Goal: Transaction & Acquisition: Purchase product/service

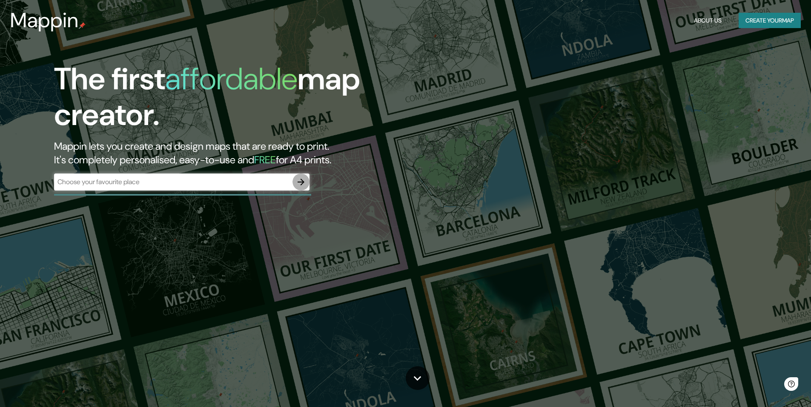
click at [294, 186] on button "button" at bounding box center [300, 182] width 17 height 17
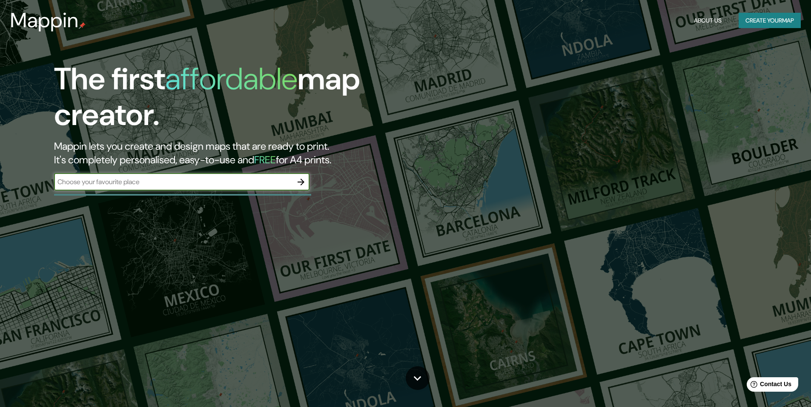
click at [157, 187] on input "text" at bounding box center [173, 182] width 238 height 10
type input "[GEOGRAPHIC_DATA]"
click at [300, 184] on icon "button" at bounding box center [301, 182] width 10 height 10
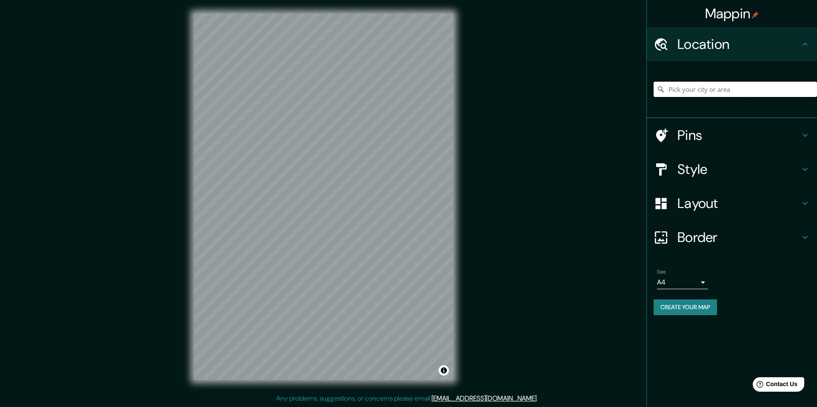
click at [712, 94] on input "Pick your city or area" at bounding box center [735, 89] width 163 height 15
type input "Costa Rica"
click at [683, 132] on h4 "Pins" at bounding box center [738, 135] width 123 height 17
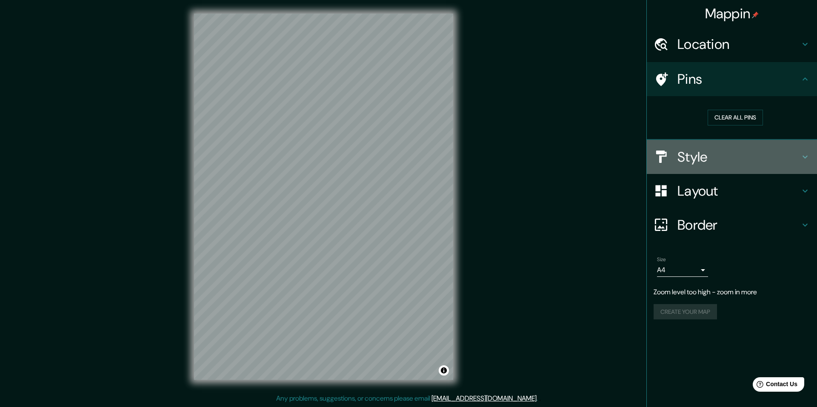
click at [685, 156] on h4 "Style" at bounding box center [738, 157] width 123 height 17
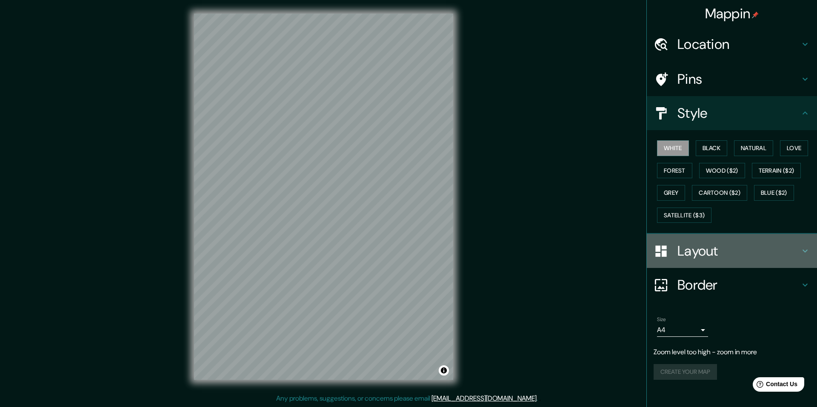
click at [691, 251] on h4 "Layout" at bounding box center [738, 251] width 123 height 17
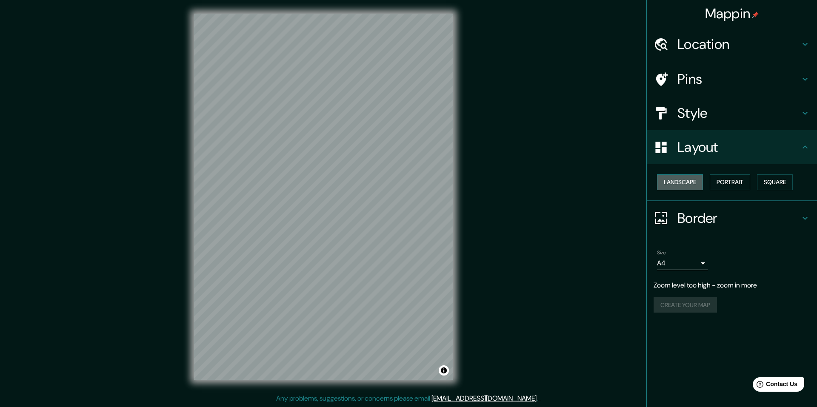
click at [689, 182] on button "Landscape" at bounding box center [680, 182] width 46 height 16
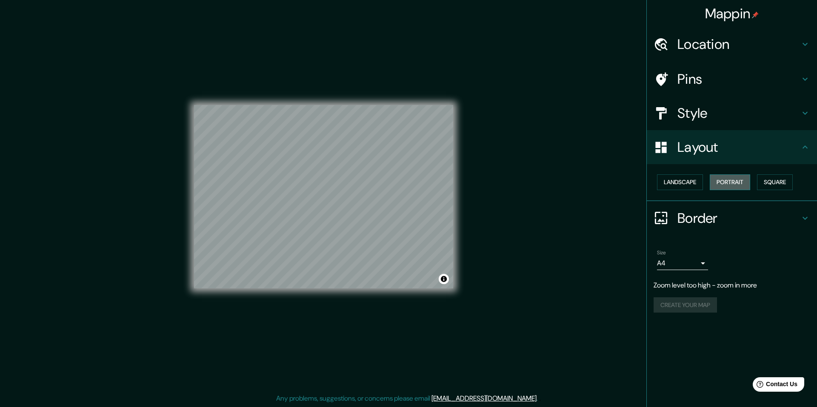
click at [714, 182] on button "Portrait" at bounding box center [730, 182] width 40 height 16
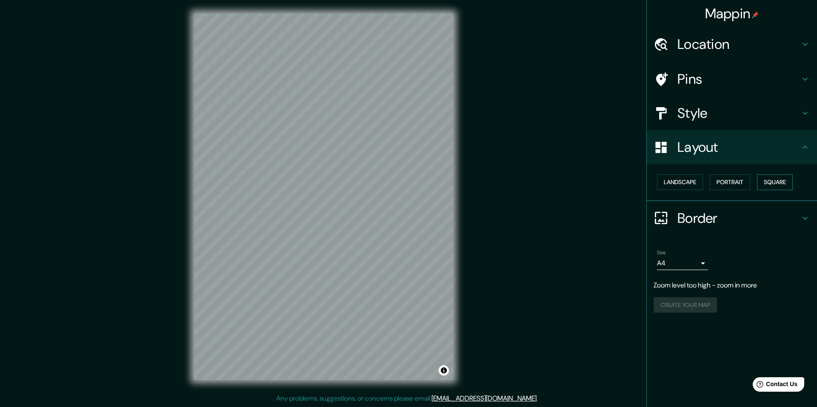
click at [771, 182] on button "Square" at bounding box center [775, 182] width 36 height 16
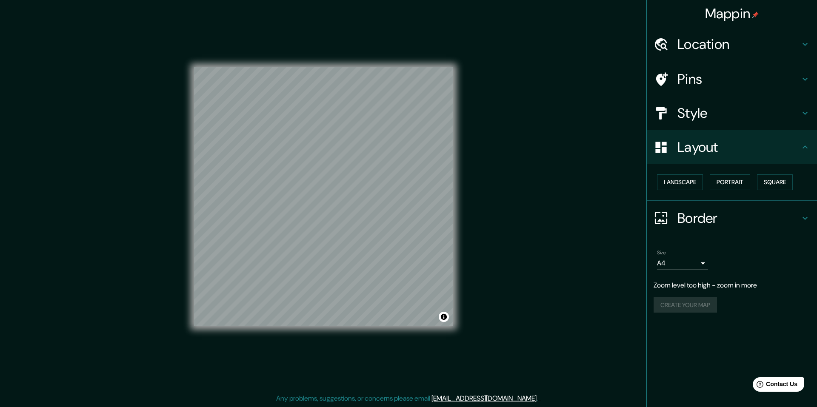
click at [703, 119] on h4 "Style" at bounding box center [738, 113] width 123 height 17
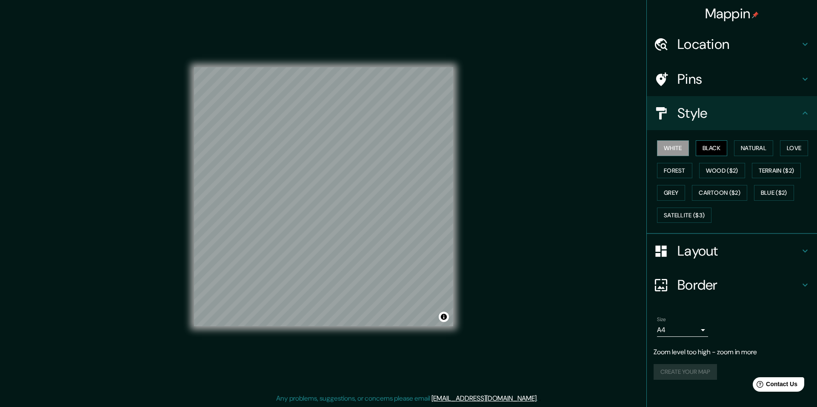
click at [714, 150] on button "Black" at bounding box center [712, 148] width 32 height 16
click at [770, 193] on button "Blue ($2)" at bounding box center [774, 193] width 40 height 16
click at [683, 215] on button "Satellite ($3)" at bounding box center [684, 216] width 54 height 16
click at [711, 195] on button "Cartoon ($2)" at bounding box center [719, 193] width 55 height 16
click at [676, 191] on button "Grey" at bounding box center [671, 193] width 28 height 16
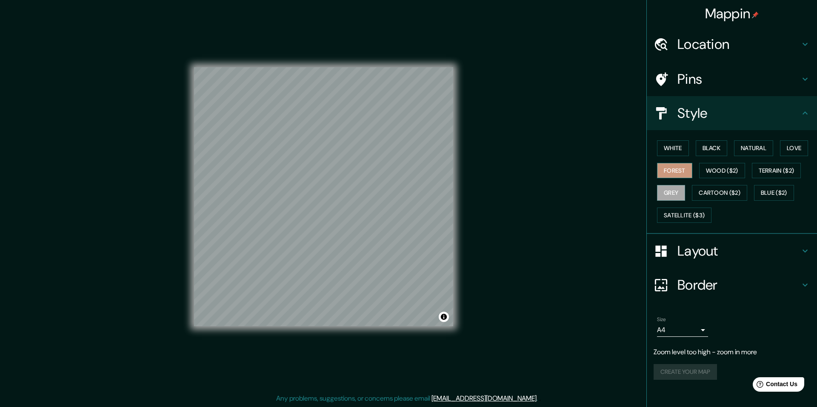
click at [676, 170] on button "Forest" at bounding box center [674, 171] width 35 height 16
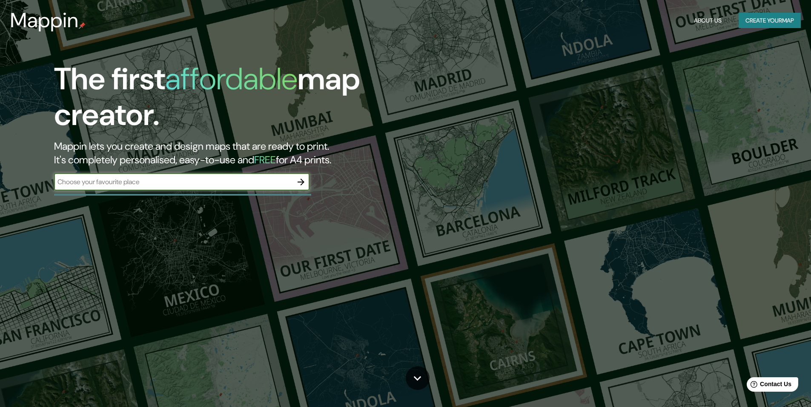
click at [145, 184] on input "text" at bounding box center [173, 182] width 238 height 10
type input "[GEOGRAPHIC_DATA]"
click at [300, 183] on icon "button" at bounding box center [301, 182] width 10 height 10
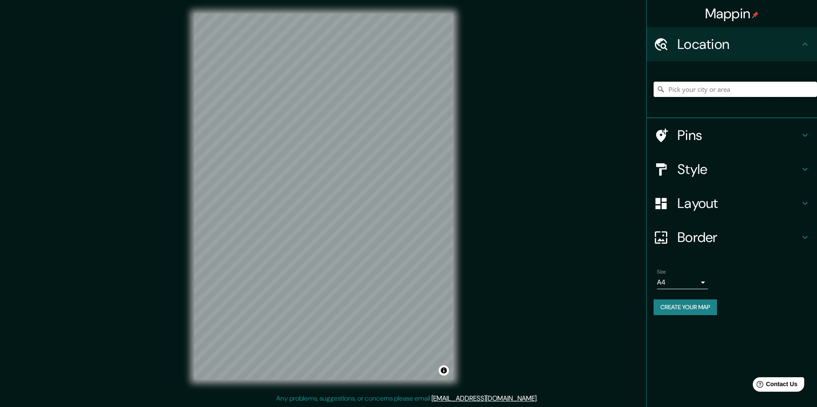
click at [725, 92] on input "Pick your city or area" at bounding box center [735, 89] width 163 height 15
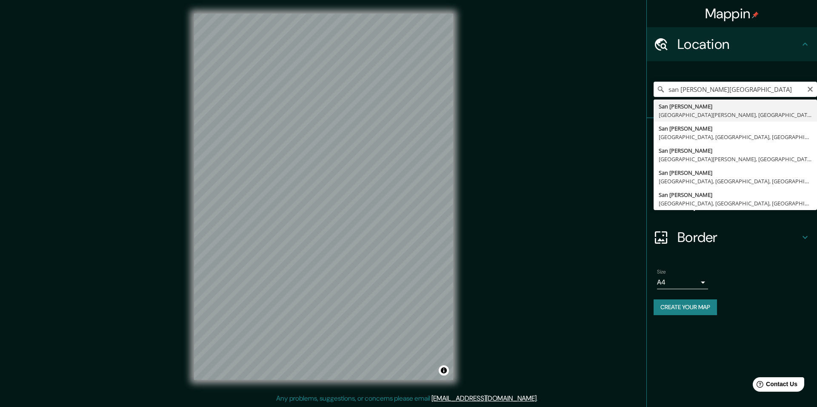
type input "[GEOGRAPHIC_DATA][PERSON_NAME], [GEOGRAPHIC_DATA][PERSON_NAME], [GEOGRAPHIC_DAT…"
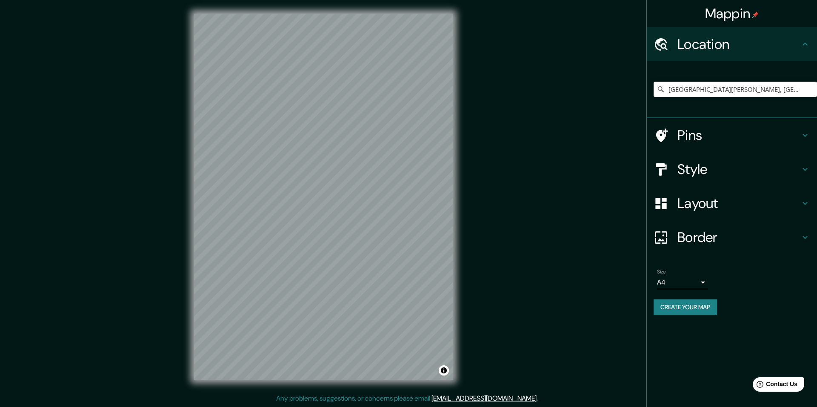
click at [704, 242] on h4 "Border" at bounding box center [738, 237] width 123 height 17
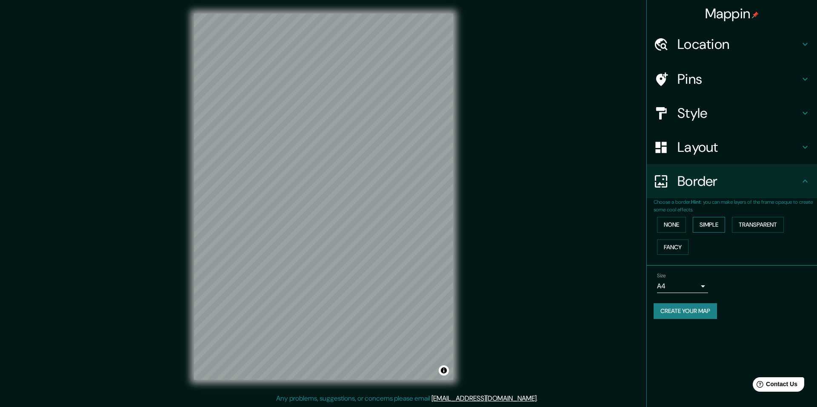
click at [708, 225] on button "Simple" at bounding box center [709, 225] width 32 height 16
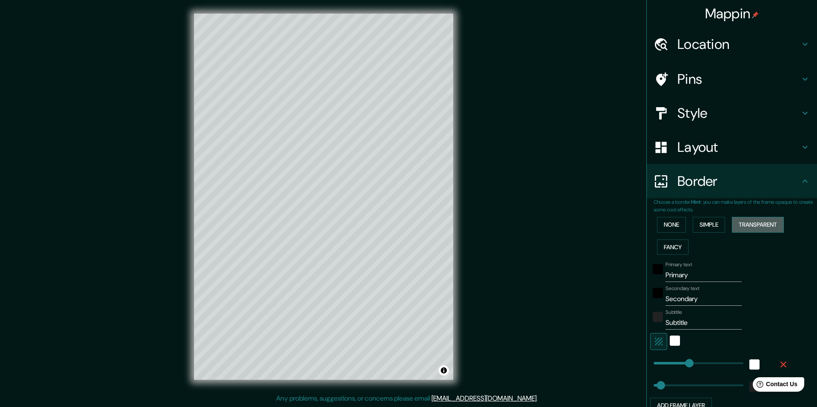
click at [750, 223] on button "Transparent" at bounding box center [758, 225] width 52 height 16
click at [709, 223] on button "Simple" at bounding box center [709, 225] width 32 height 16
click at [663, 247] on button "Fancy" at bounding box center [672, 248] width 31 height 16
click at [693, 224] on button "Simple" at bounding box center [709, 225] width 32 height 16
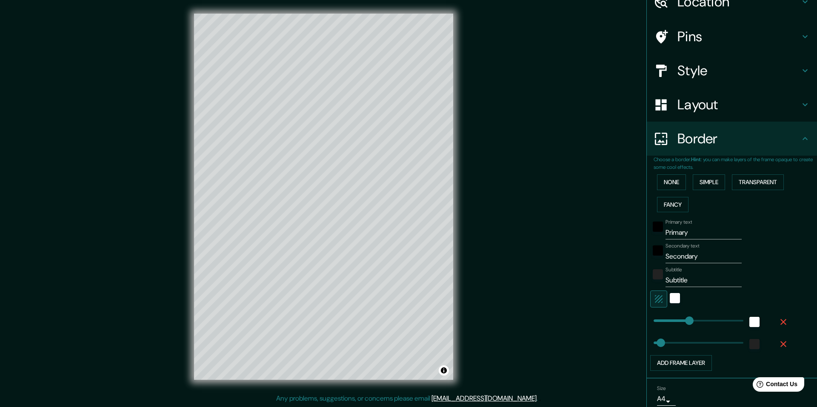
scroll to position [77, 0]
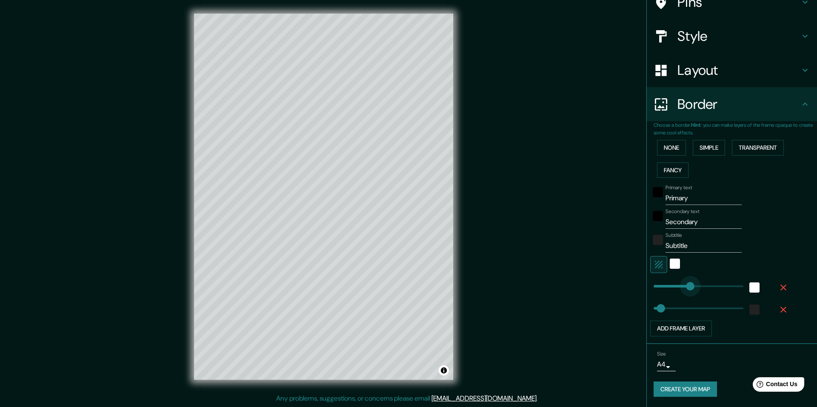
type input "0"
drag, startPoint x: 685, startPoint y: 285, endPoint x: 629, endPoint y: 288, distance: 56.2
type input "49"
type input "55"
drag, startPoint x: 649, startPoint y: 286, endPoint x: 655, endPoint y: 286, distance: 6.4
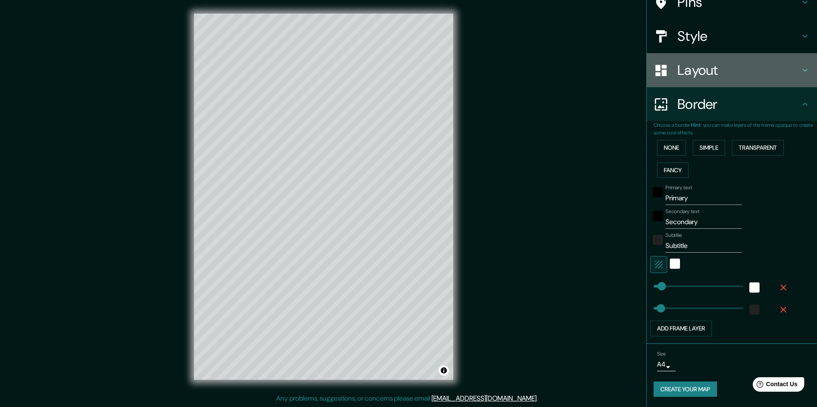
click at [722, 70] on h4 "Layout" at bounding box center [738, 70] width 123 height 17
type input "49"
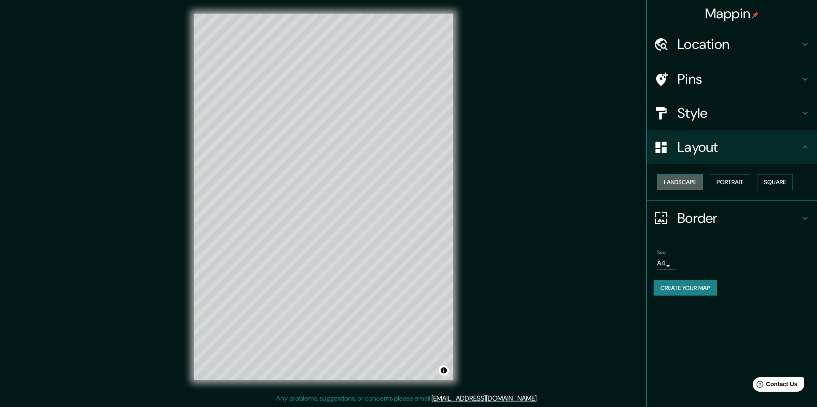
click at [690, 180] on button "Landscape" at bounding box center [680, 182] width 46 height 16
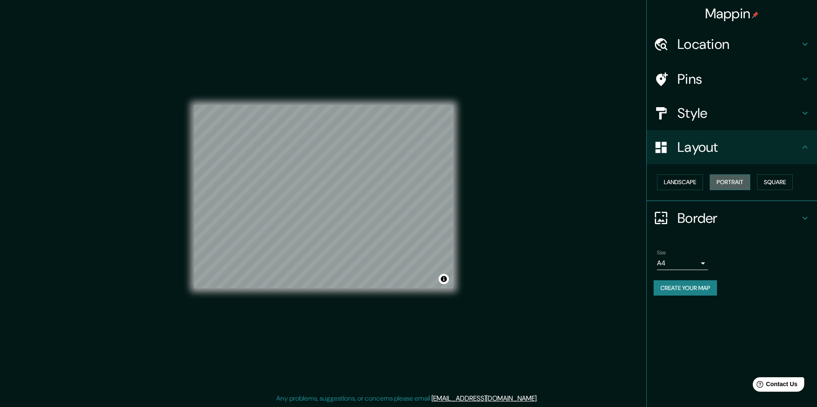
click at [732, 181] on button "Portrait" at bounding box center [730, 182] width 40 height 16
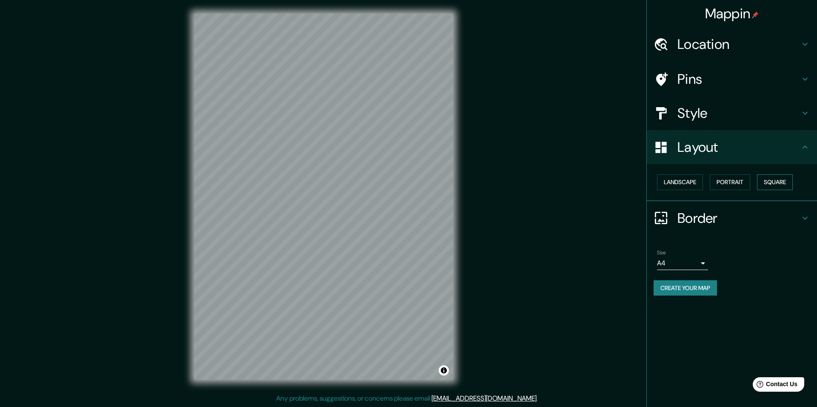
click at [786, 180] on button "Square" at bounding box center [775, 182] width 36 height 16
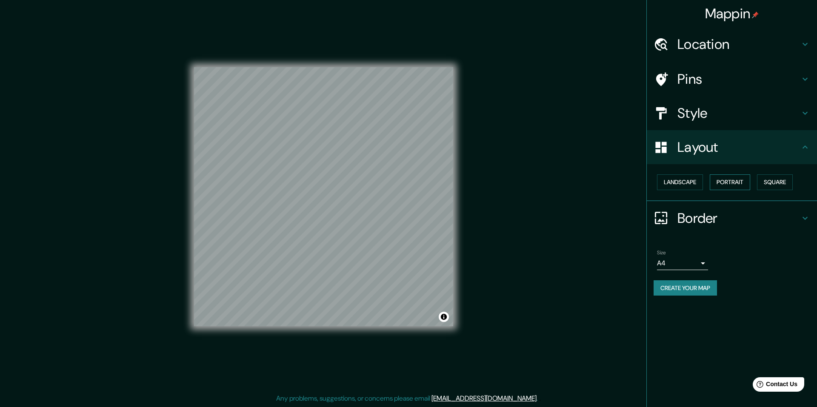
click at [732, 184] on button "Portrait" at bounding box center [730, 182] width 40 height 16
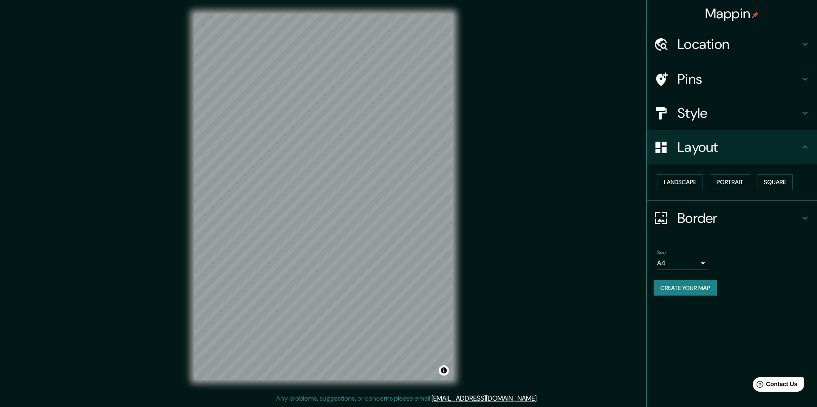
click at [714, 225] on h4 "Border" at bounding box center [738, 218] width 123 height 17
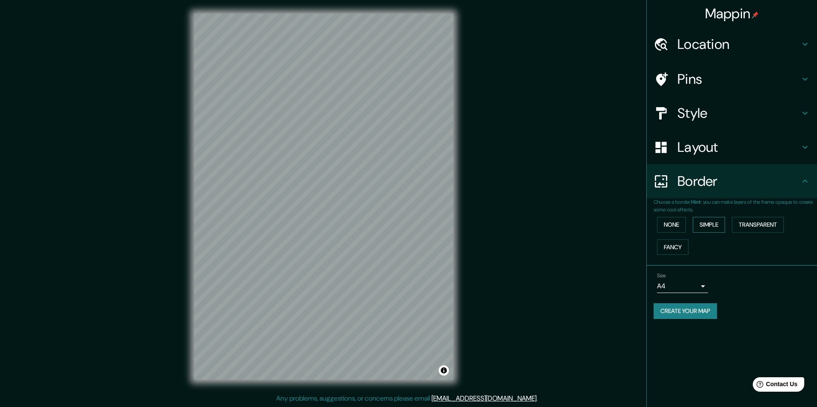
click at [708, 224] on button "Simple" at bounding box center [709, 225] width 32 height 16
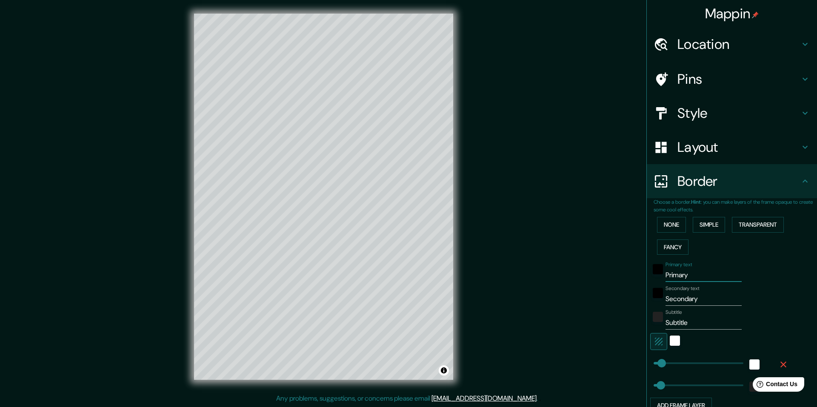
click at [681, 278] on input "Primary" at bounding box center [704, 276] width 76 height 14
drag, startPoint x: 690, startPoint y: 274, endPoint x: 655, endPoint y: 274, distance: 34.5
click at [655, 274] on div "Primary text Primary" at bounding box center [720, 272] width 140 height 20
type input "49"
click at [698, 300] on input "Secondary" at bounding box center [704, 299] width 76 height 14
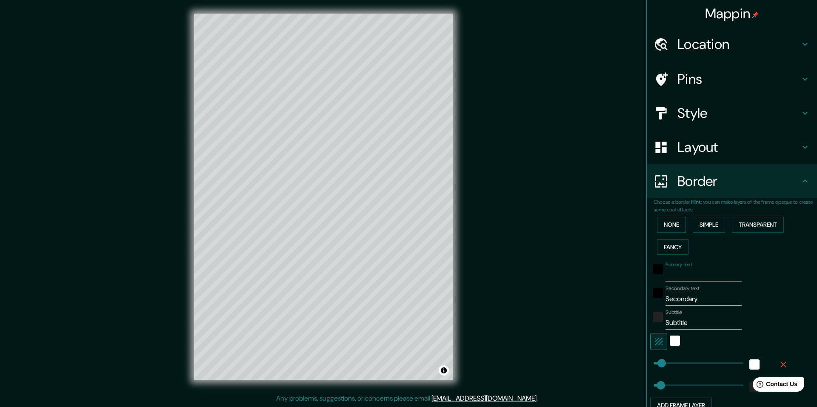
type input "Secondar"
type input "49"
type input "Seconda"
type input "49"
type input "Second"
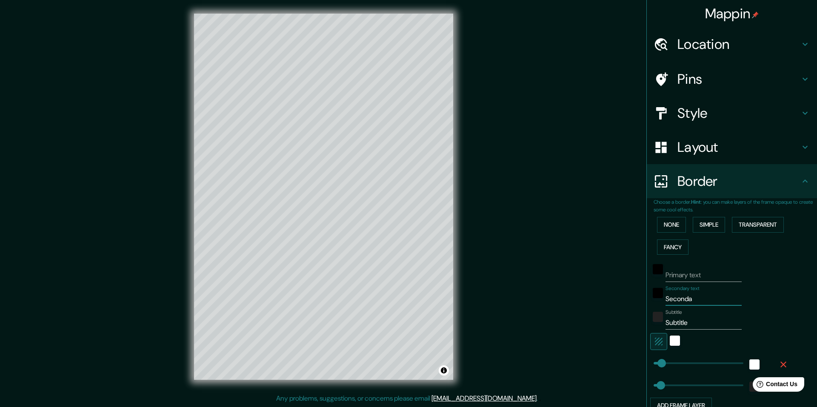
type input "49"
type input "Secon"
type input "49"
type input "Seco"
type input "49"
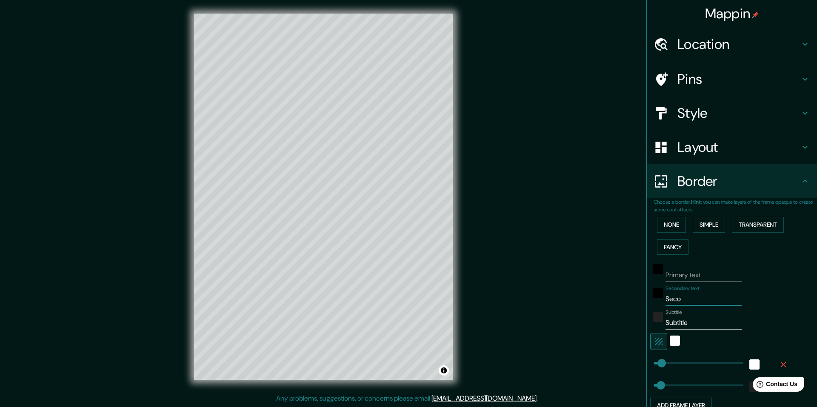
type input "Sec"
type input "49"
type input "Se"
type input "49"
type input "S"
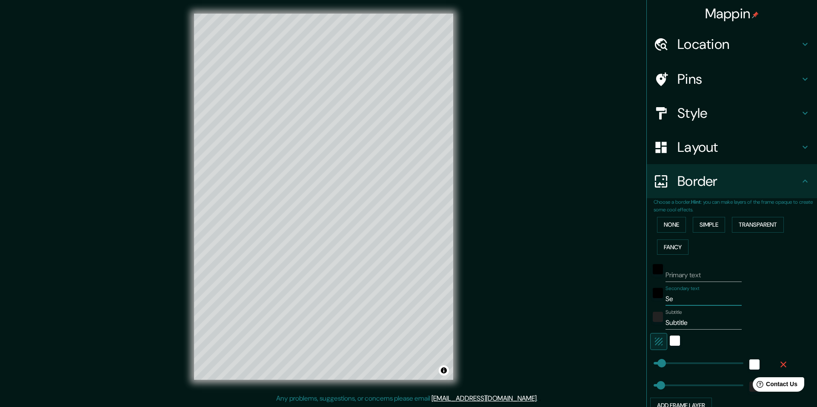
type input "49"
click at [688, 322] on input "Subtitle" at bounding box center [704, 323] width 76 height 14
type input "Subtitl"
type input "49"
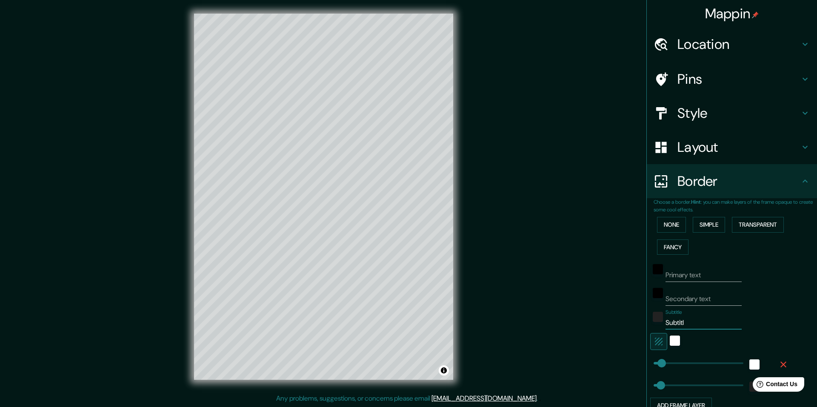
type input "Subtit"
type input "49"
type input "Subti"
type input "49"
type input "Subt"
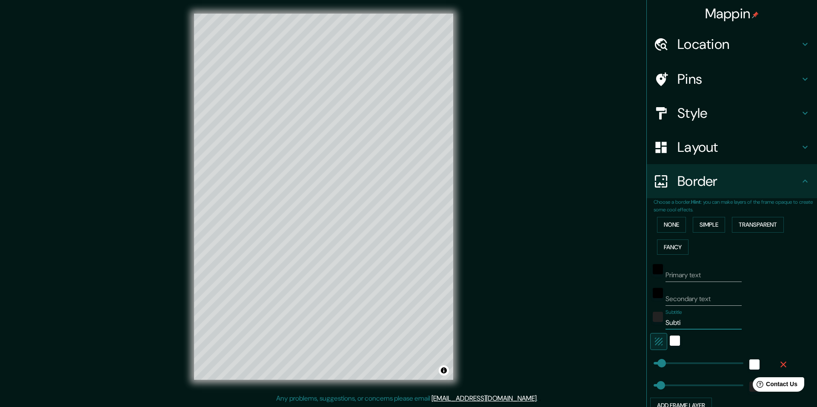
type input "49"
type input "Sub"
type input "49"
type input "Su"
type input "49"
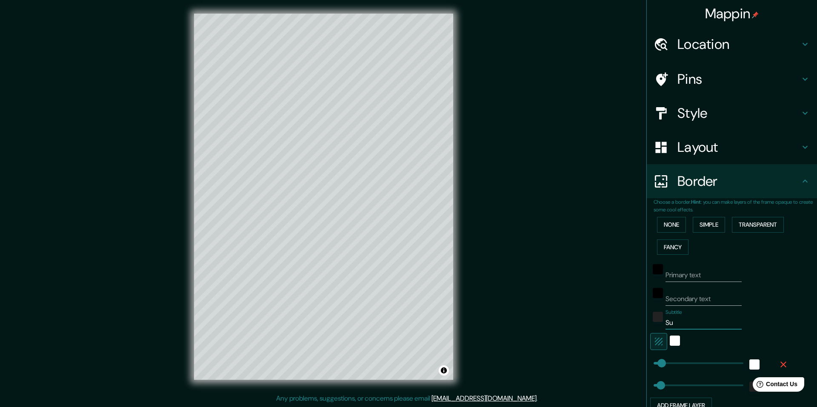
type input "S"
type input "49"
click at [674, 229] on button "None" at bounding box center [671, 225] width 29 height 16
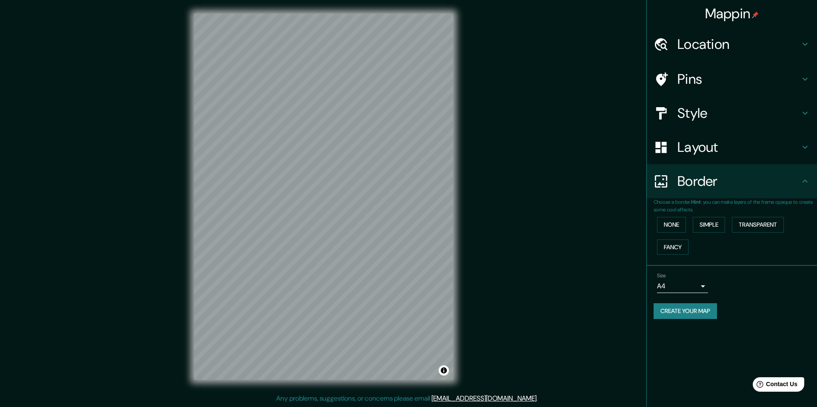
click at [703, 285] on body "Mappin Location [GEOGRAPHIC_DATA][PERSON_NAME], [GEOGRAPHIC_DATA][PERSON_NAME],…" at bounding box center [408, 203] width 817 height 407
click at [703, 285] on div at bounding box center [408, 203] width 817 height 407
click at [713, 311] on button "Create your map" at bounding box center [685, 311] width 63 height 16
click at [676, 308] on button "Create your map" at bounding box center [685, 311] width 63 height 16
click at [363, 179] on div at bounding box center [365, 181] width 7 height 7
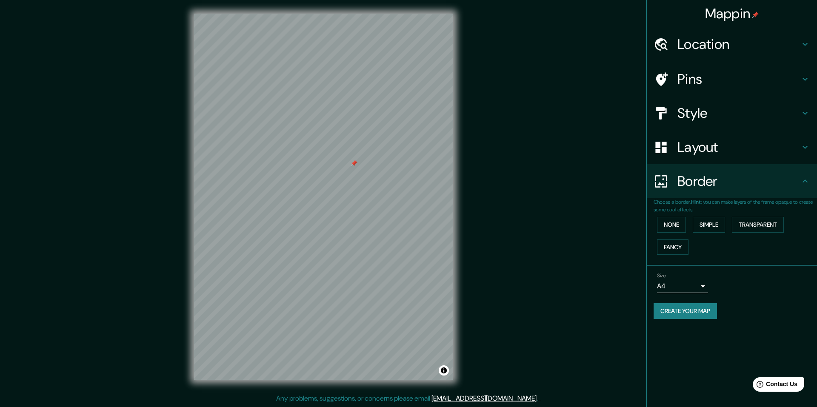
click at [353, 163] on div at bounding box center [354, 163] width 7 height 7
click at [698, 309] on button "Create your map" at bounding box center [685, 311] width 63 height 16
